Goal: Information Seeking & Learning: Learn about a topic

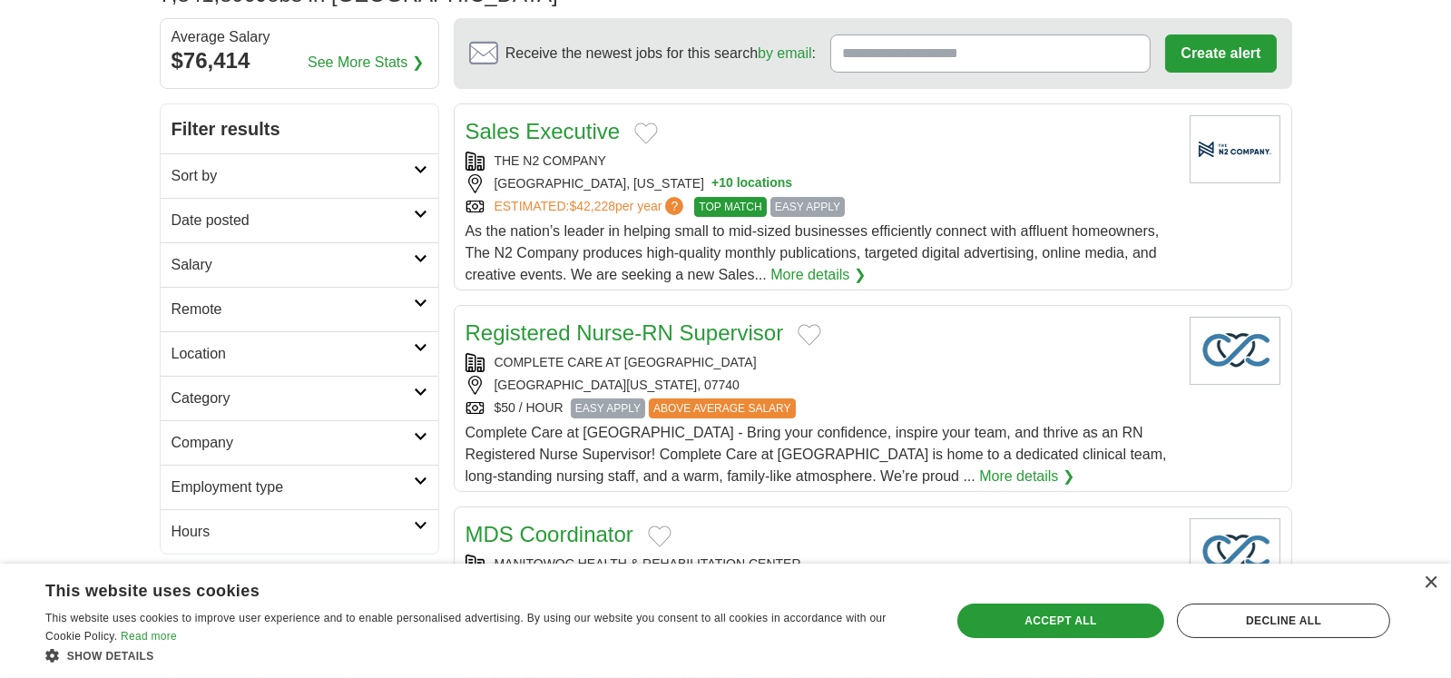
scroll to position [181, 0]
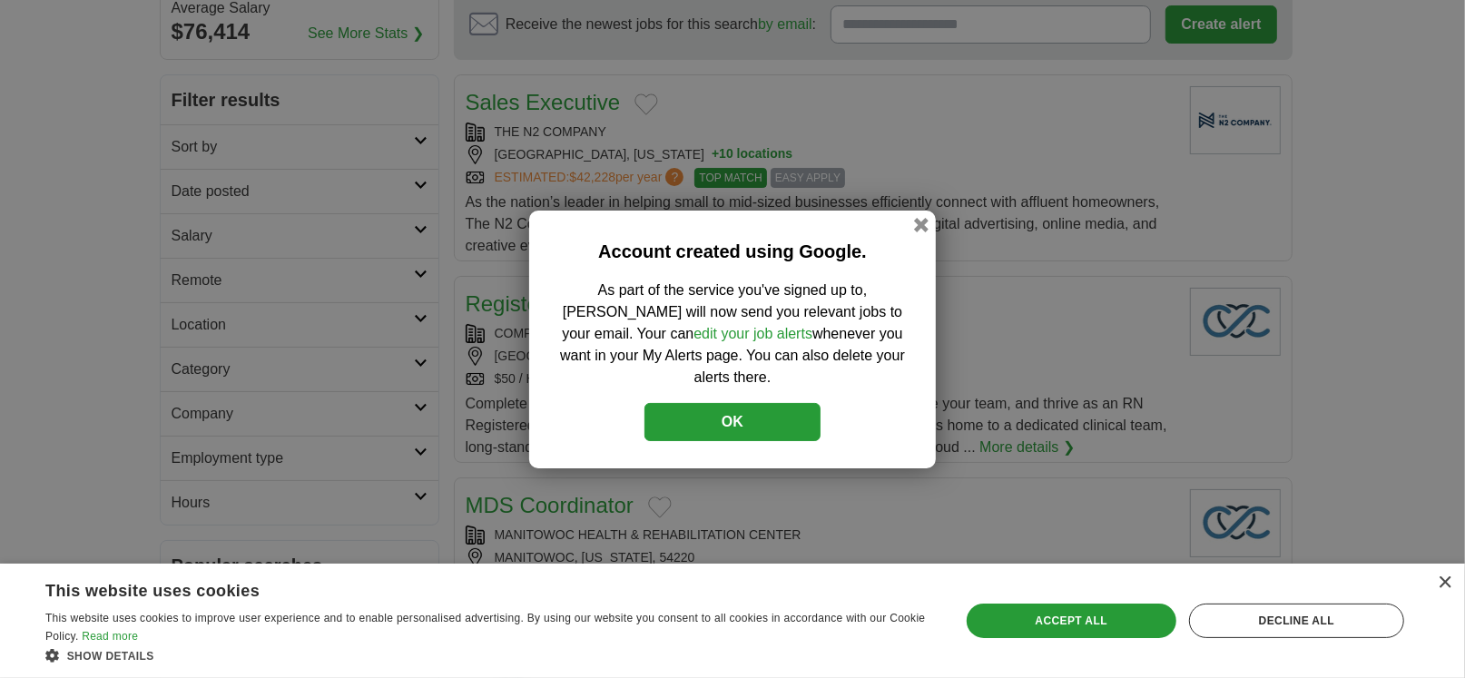
click at [759, 410] on button "OK" at bounding box center [732, 422] width 176 height 38
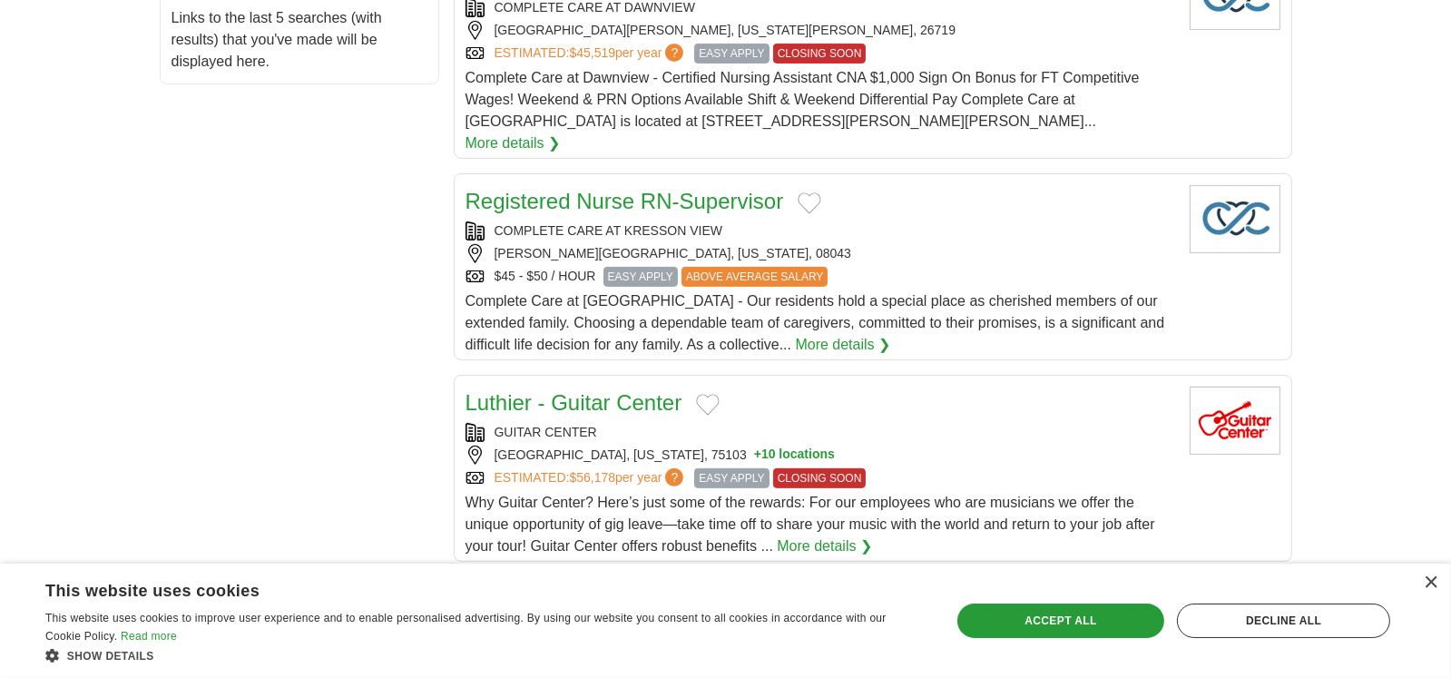
scroll to position [999, 0]
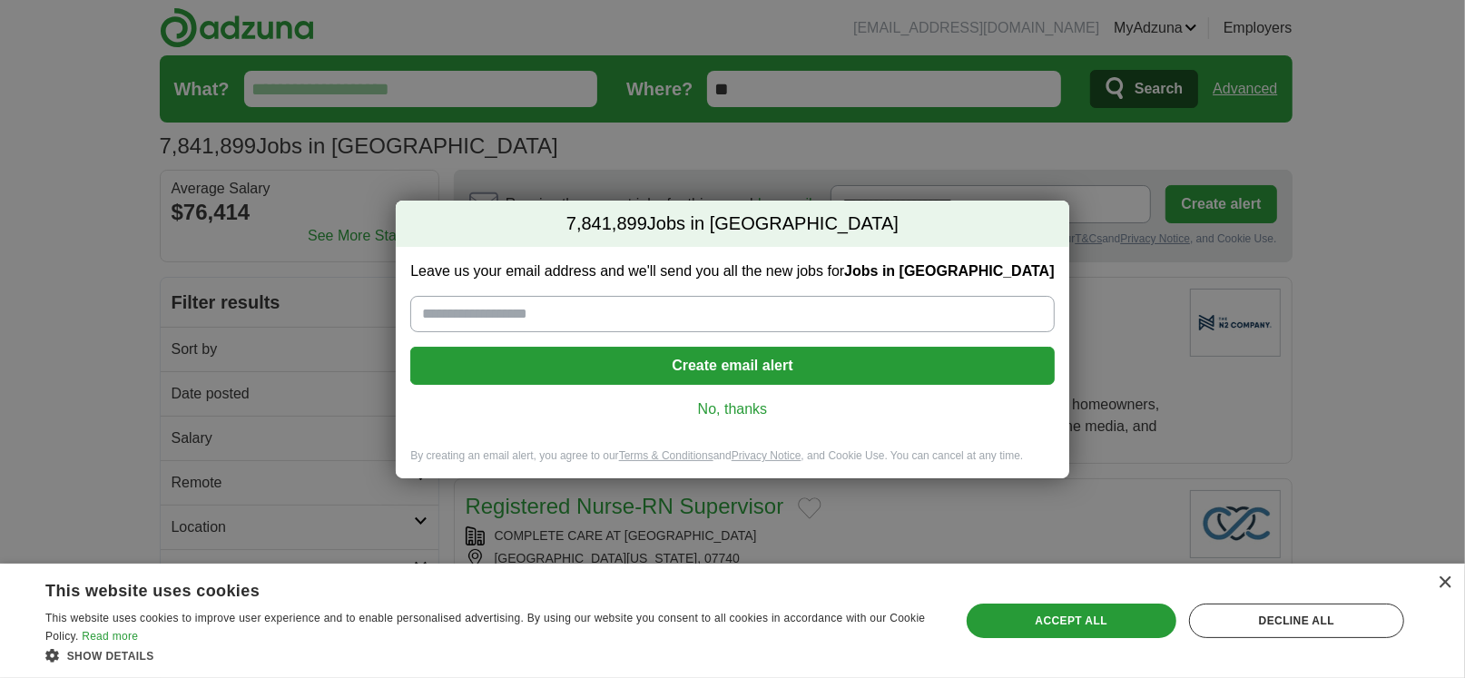
click at [703, 410] on link "No, thanks" at bounding box center [732, 409] width 615 height 20
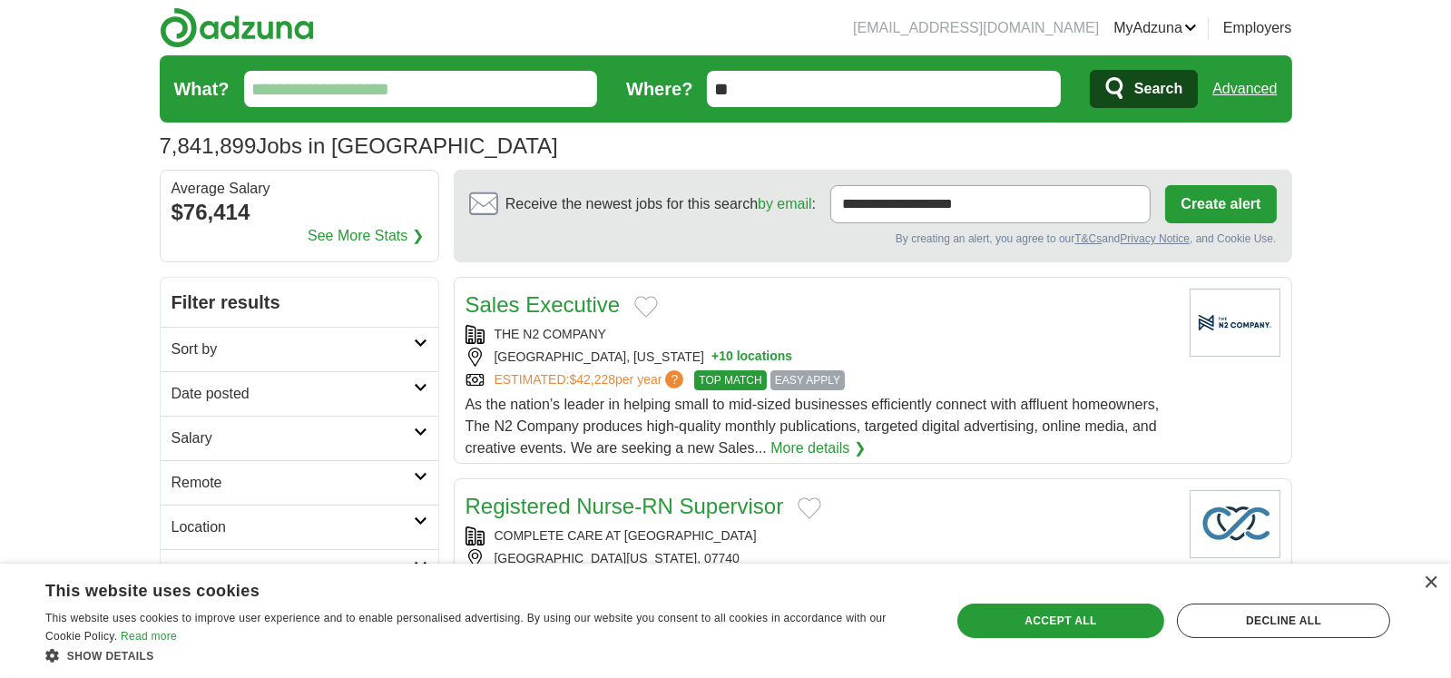
click at [420, 79] on input "What?" at bounding box center [421, 89] width 354 height 36
type input "****"
click at [1148, 85] on span "Search" at bounding box center [1159, 89] width 48 height 36
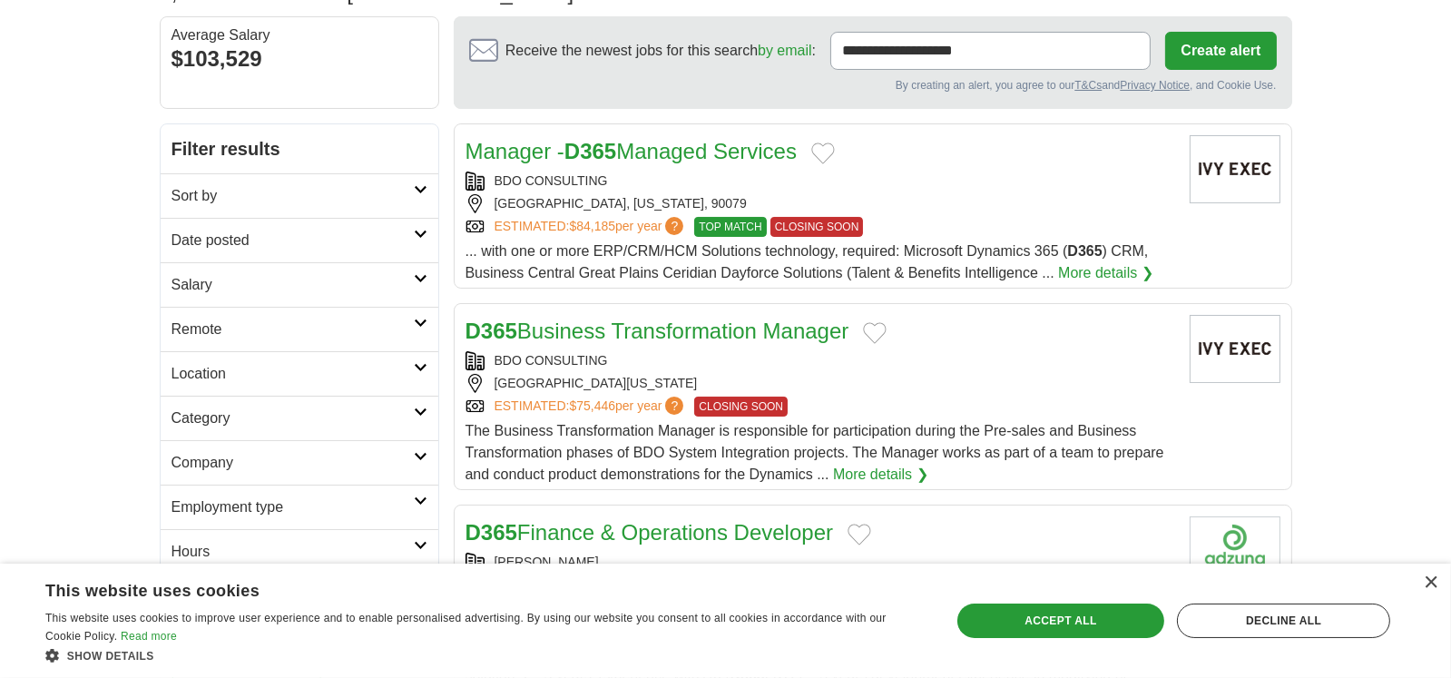
scroll to position [181, 0]
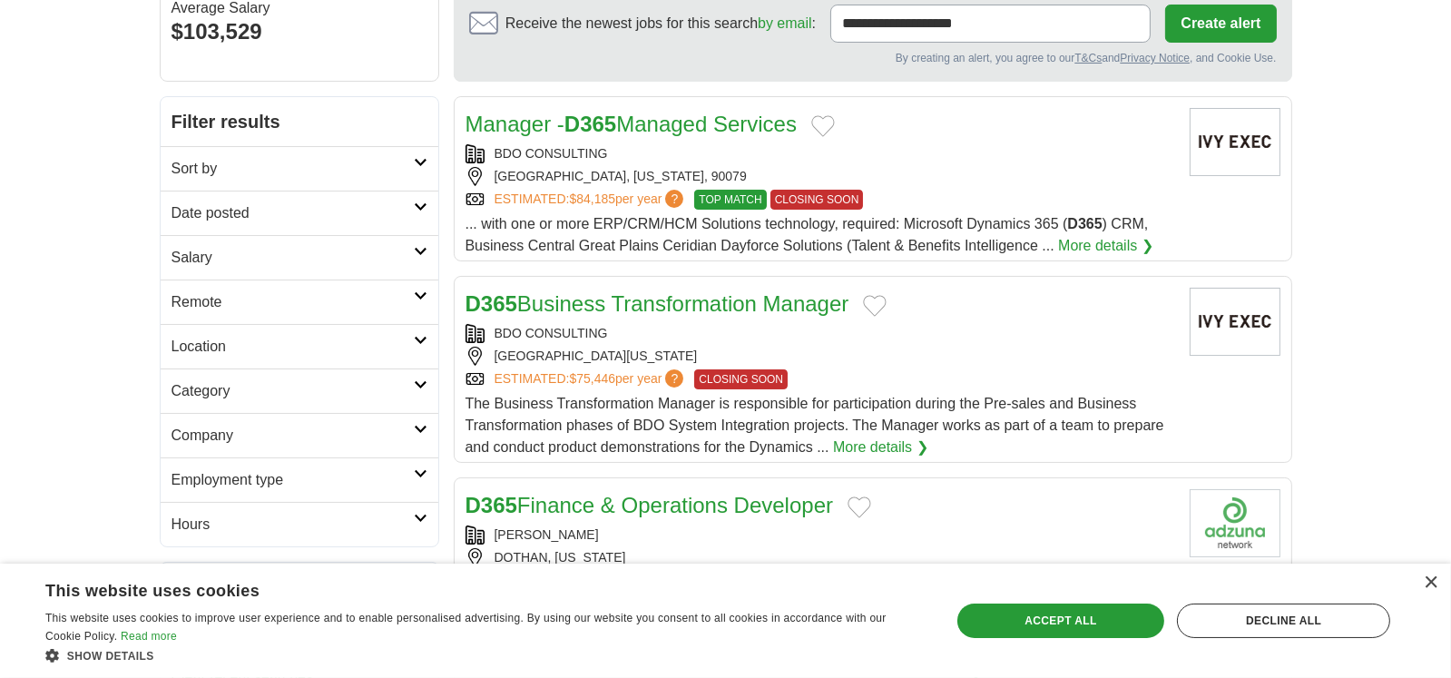
click at [659, 115] on link "Manager - D365 Managed Services" at bounding box center [632, 124] width 332 height 25
